Goal: Find specific page/section: Find specific page/section

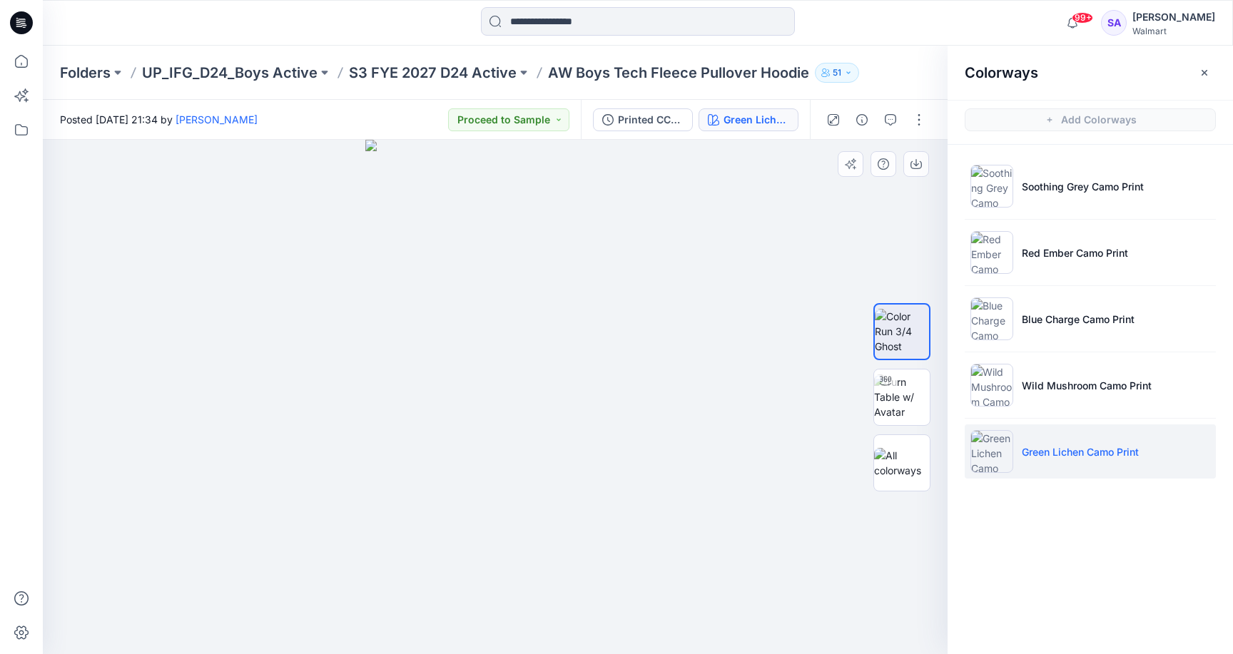
click at [541, 449] on img at bounding box center [495, 397] width 260 height 514
click at [1065, 385] on p "Wild Mushroom Camo Print" at bounding box center [1087, 385] width 130 height 15
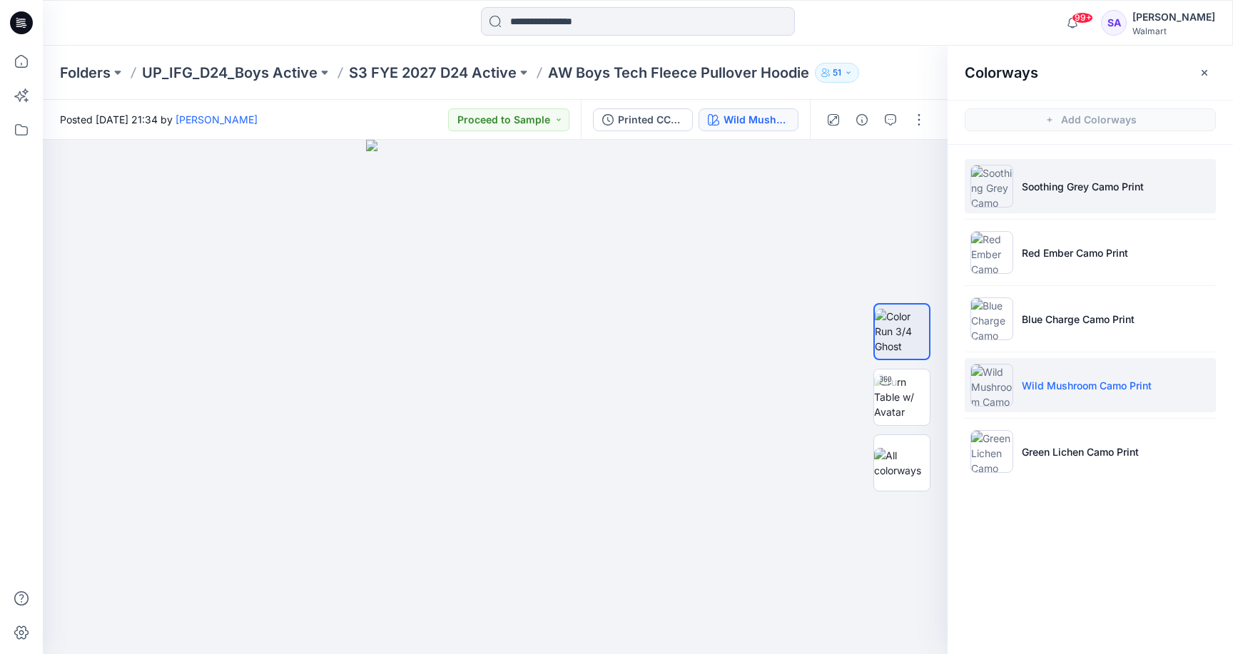
click at [994, 181] on img at bounding box center [991, 186] width 43 height 43
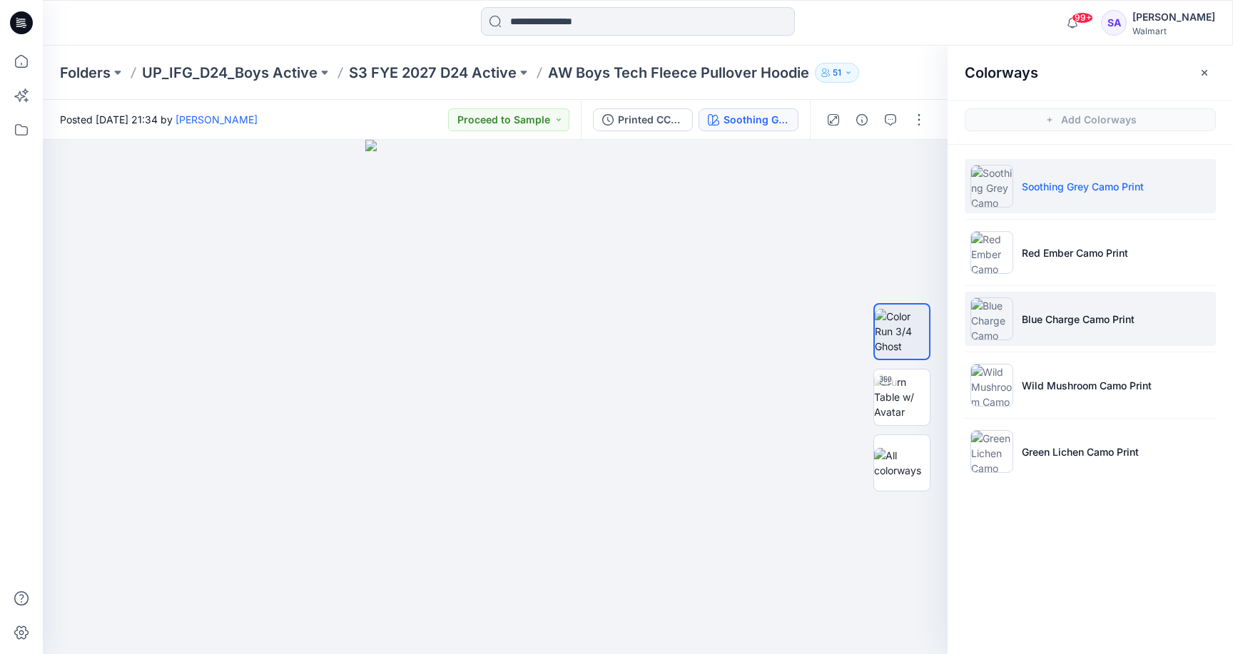
click at [1034, 312] on p "Blue Charge Camo Print" at bounding box center [1078, 319] width 113 height 15
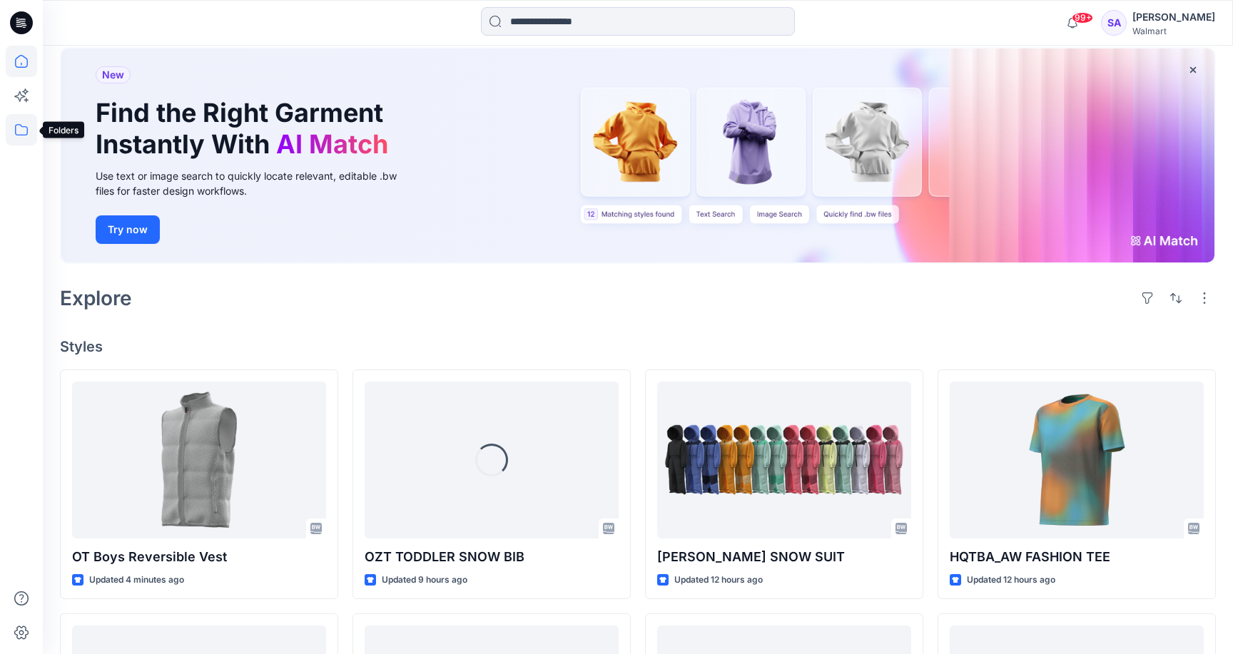
click at [23, 128] on icon at bounding box center [21, 129] width 31 height 31
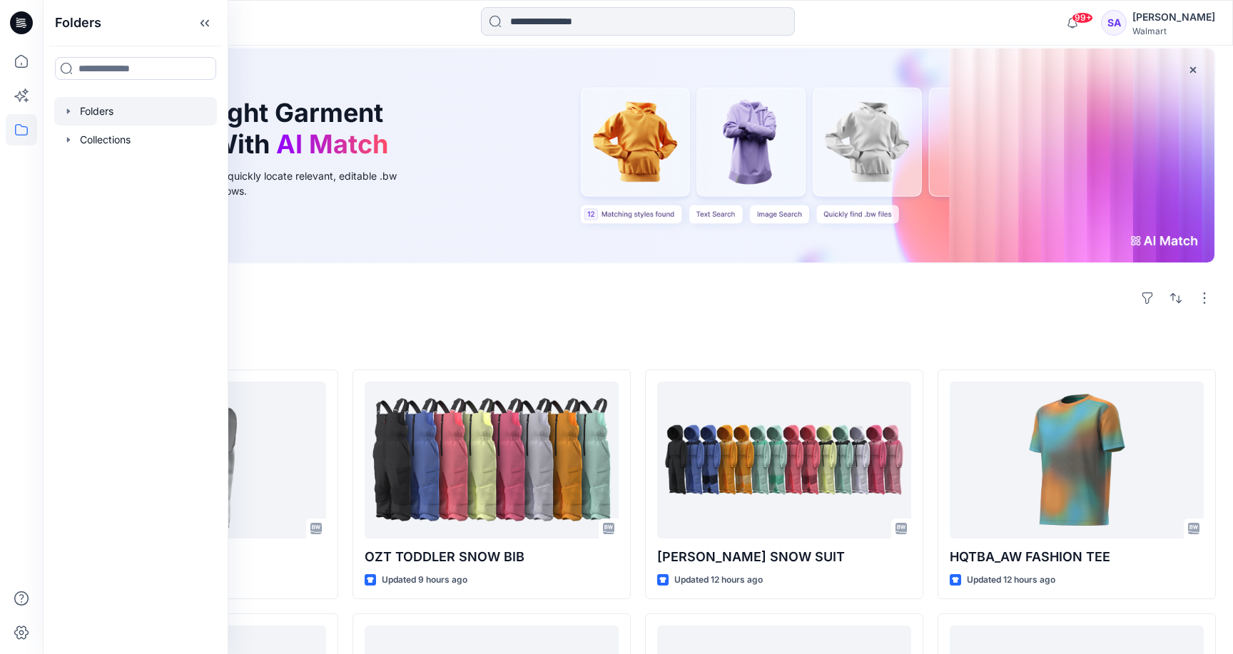
click at [101, 114] on div at bounding box center [135, 111] width 163 height 29
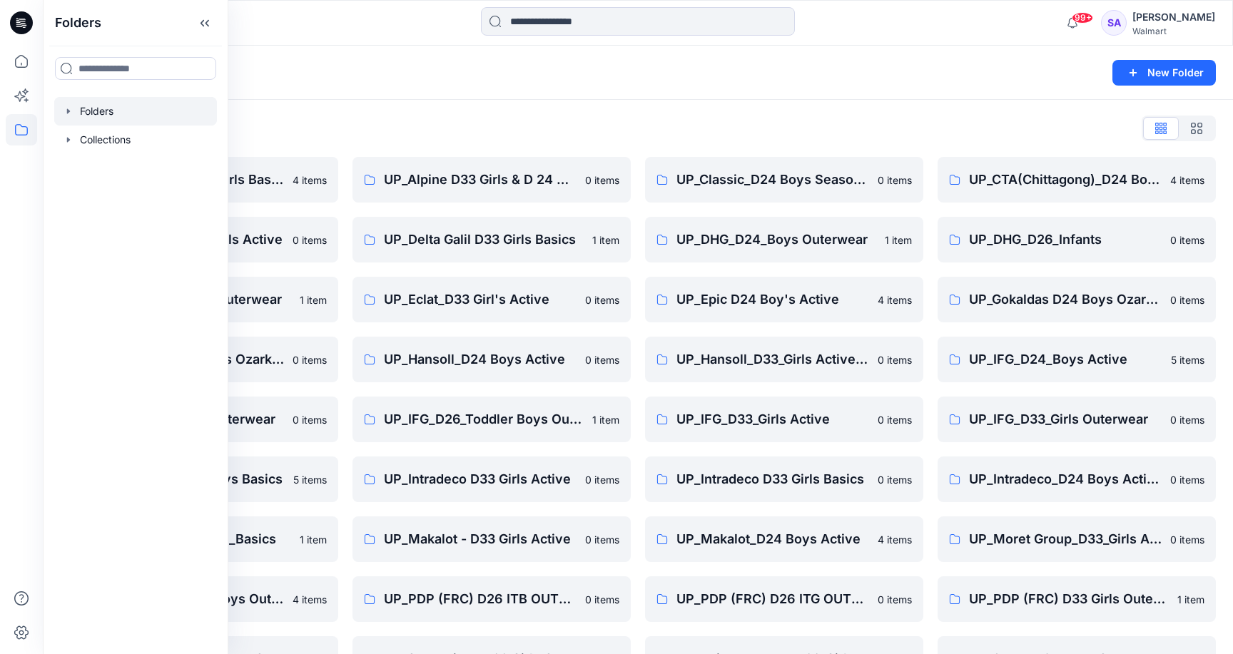
click at [666, 106] on div "Folders List UP_ Mas Acme D33 Girls Basics 4 items UP_Delta Galil D33 Girls Act…" at bounding box center [638, 459] width 1190 height 719
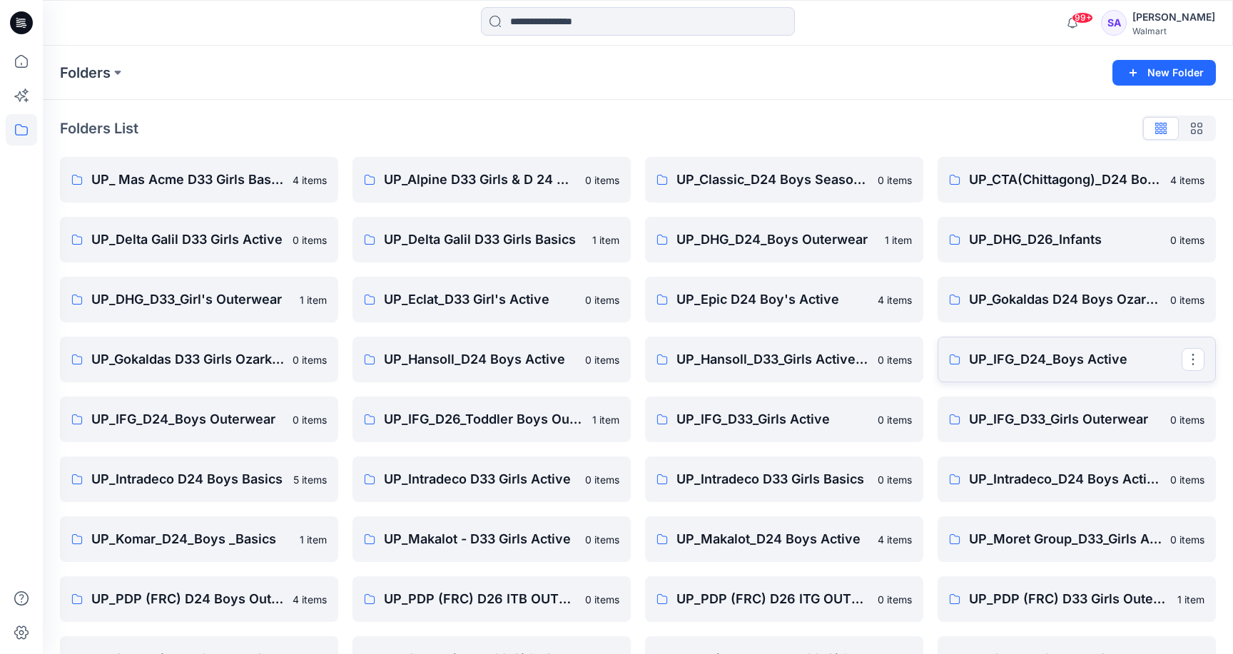
click at [1062, 357] on p "UP_IFG_D24_Boys Active" at bounding box center [1075, 360] width 213 height 20
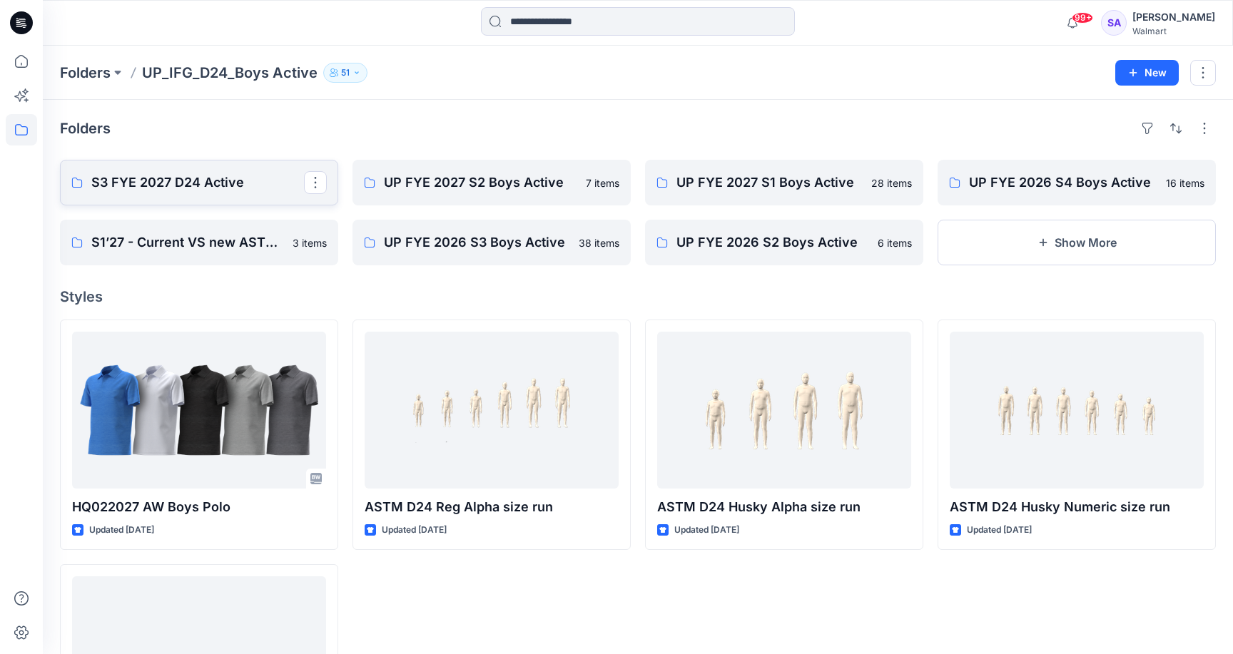
click at [167, 188] on p "S3 FYE 2027 D24 Active" at bounding box center [197, 183] width 213 height 20
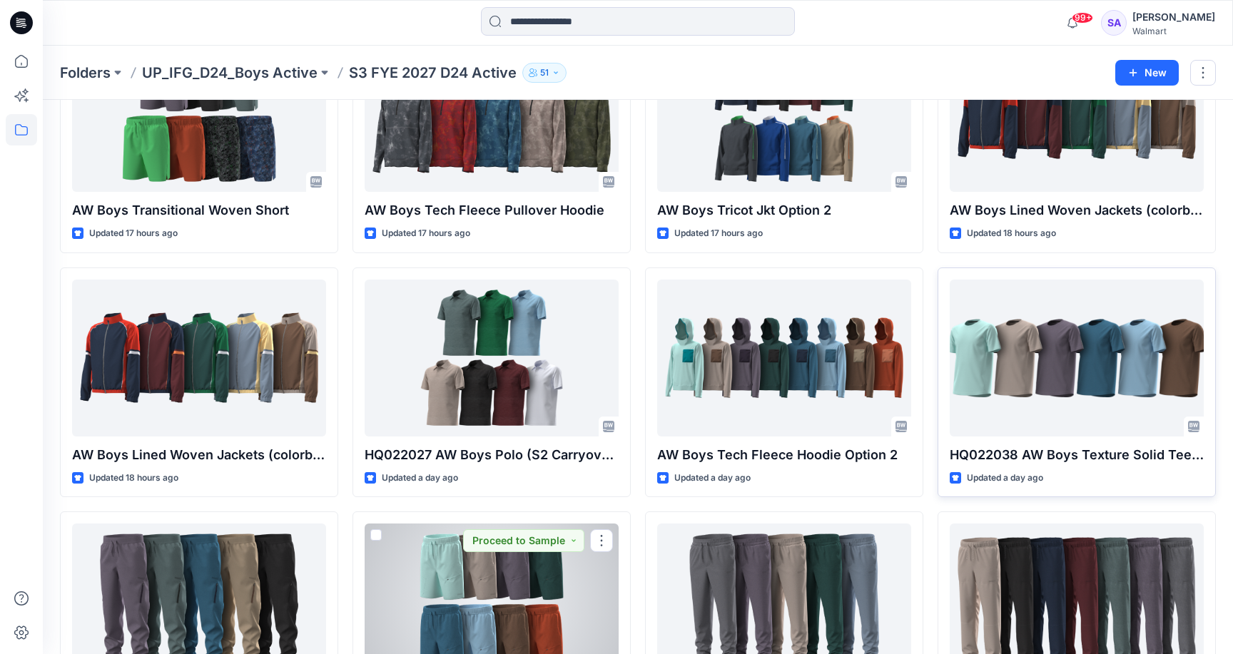
scroll to position [127, 0]
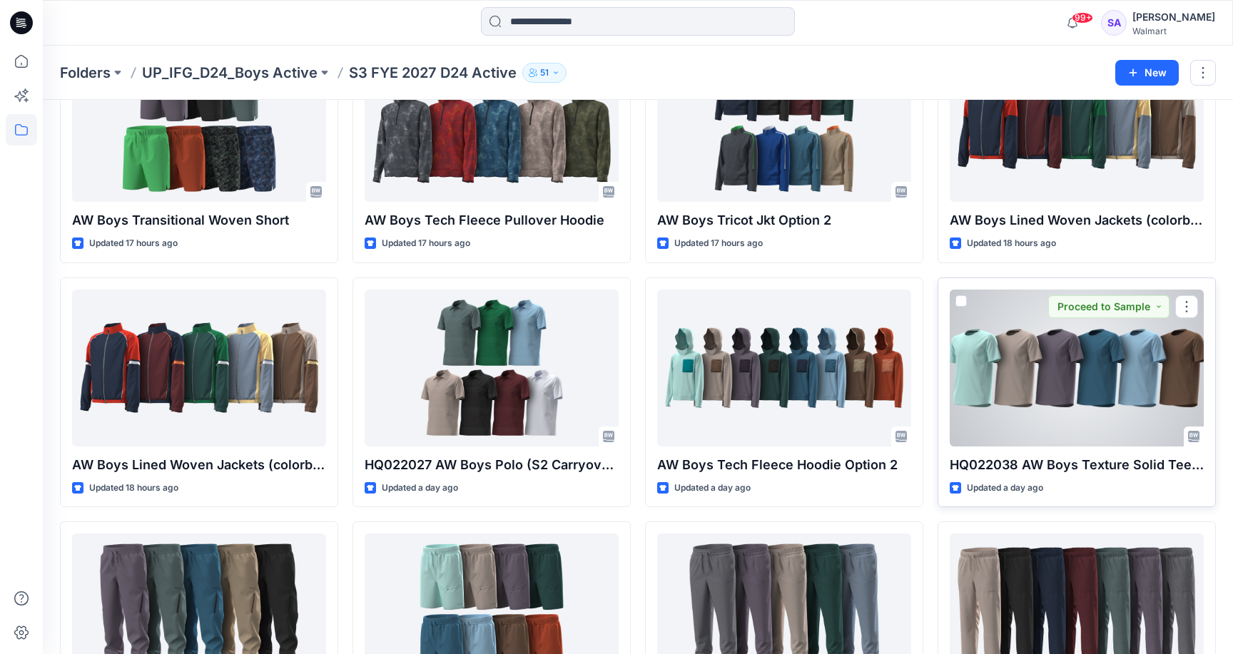
click at [1125, 367] on div at bounding box center [1077, 368] width 254 height 157
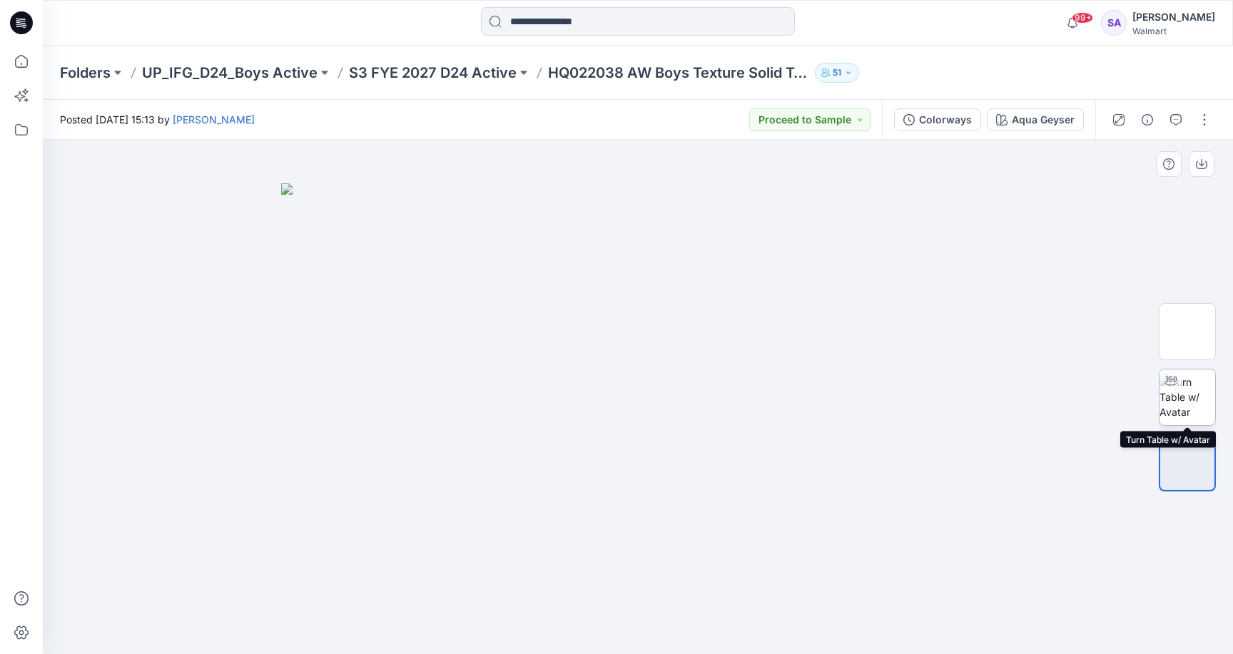
click at [1184, 397] on img at bounding box center [1187, 397] width 56 height 45
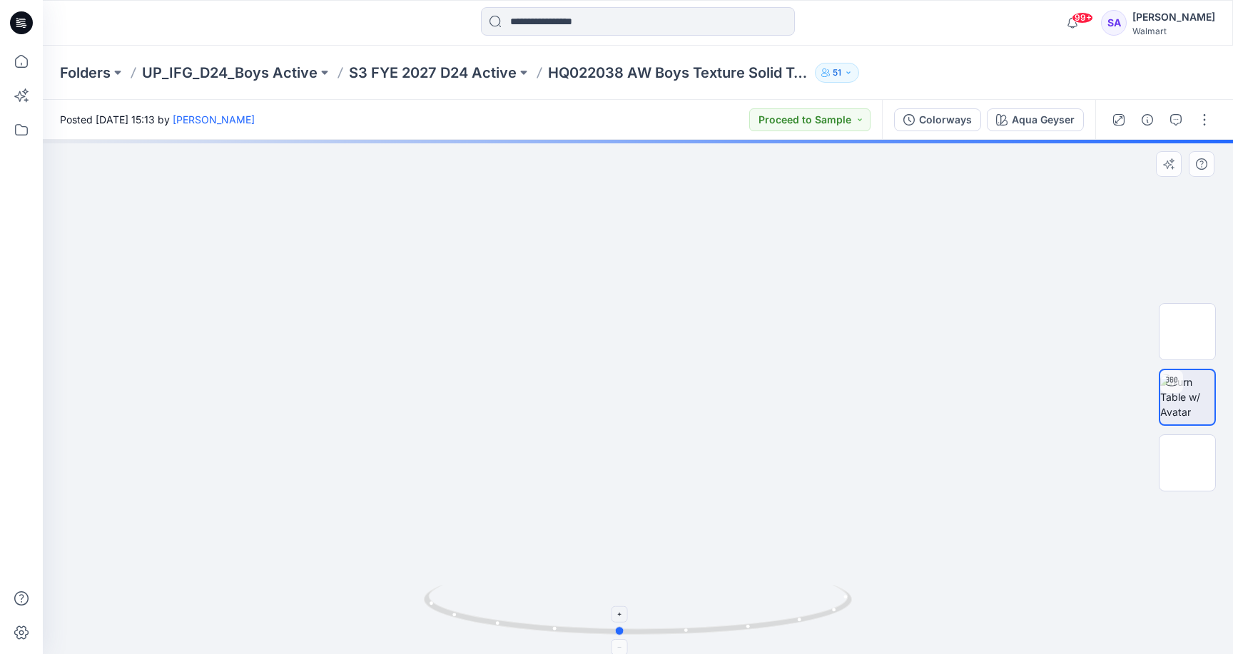
drag, startPoint x: 682, startPoint y: 630, endPoint x: 664, endPoint y: 612, distance: 25.7
click at [664, 612] on icon at bounding box center [640, 612] width 432 height 54
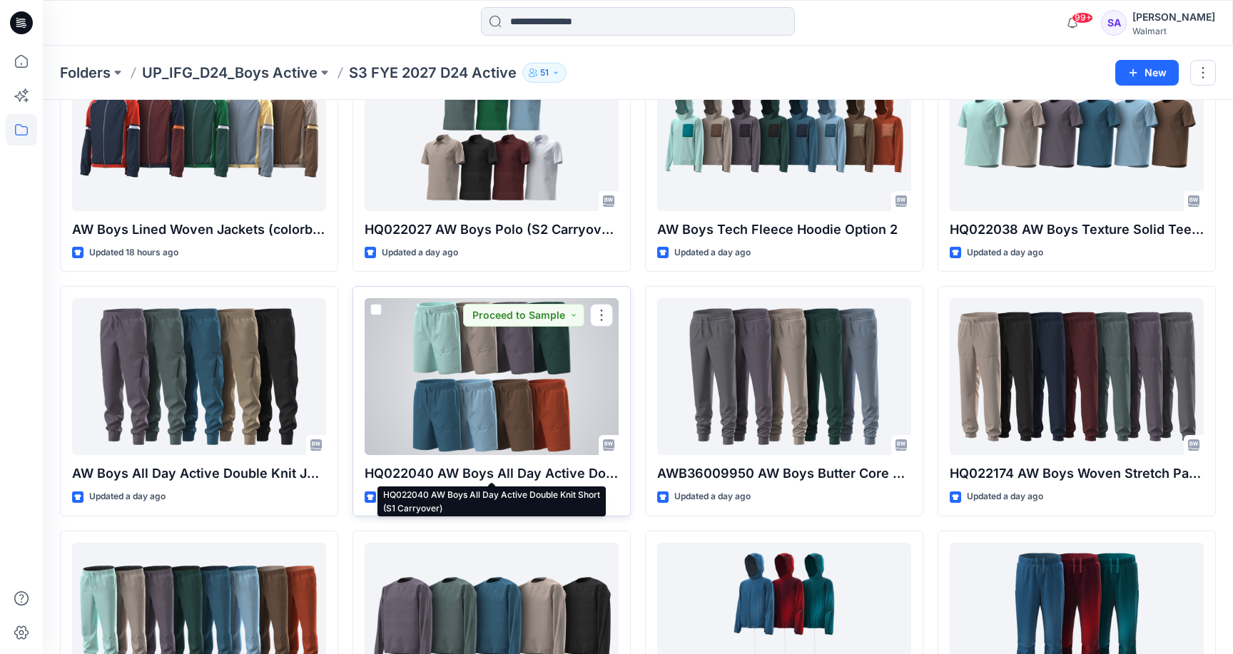
scroll to position [367, 0]
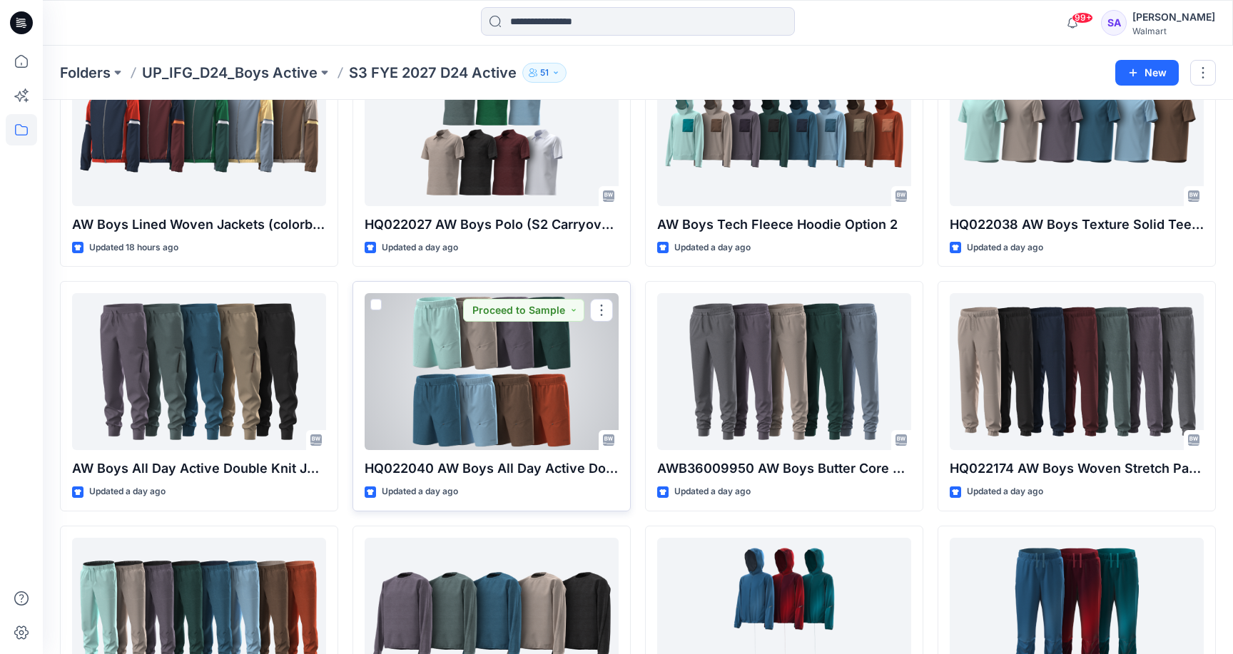
click at [476, 375] on div at bounding box center [492, 371] width 254 height 157
